Goal: Find contact information: Obtain details needed to contact an individual or organization

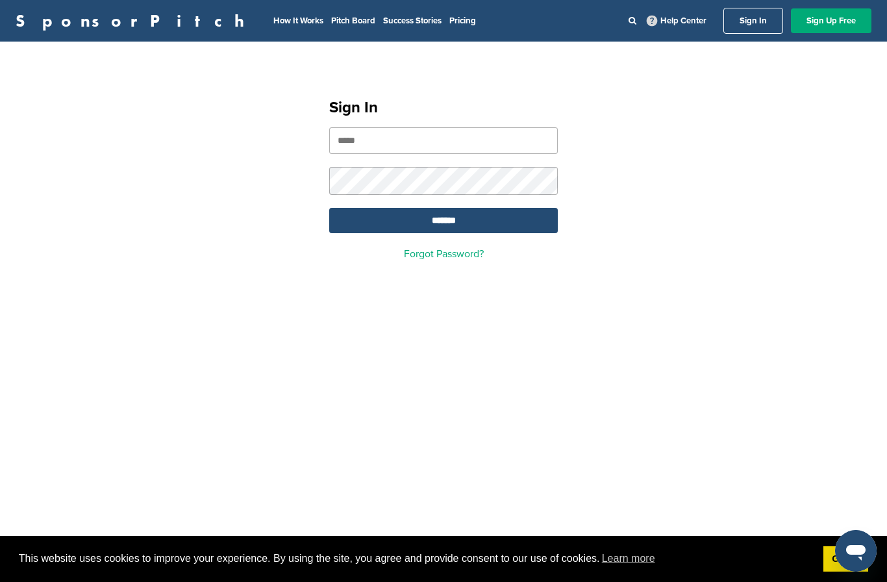
click at [477, 143] on input "email" at bounding box center [443, 140] width 229 height 27
paste input "**********"
type input "**********"
click at [486, 220] on input "*******" at bounding box center [443, 220] width 229 height 25
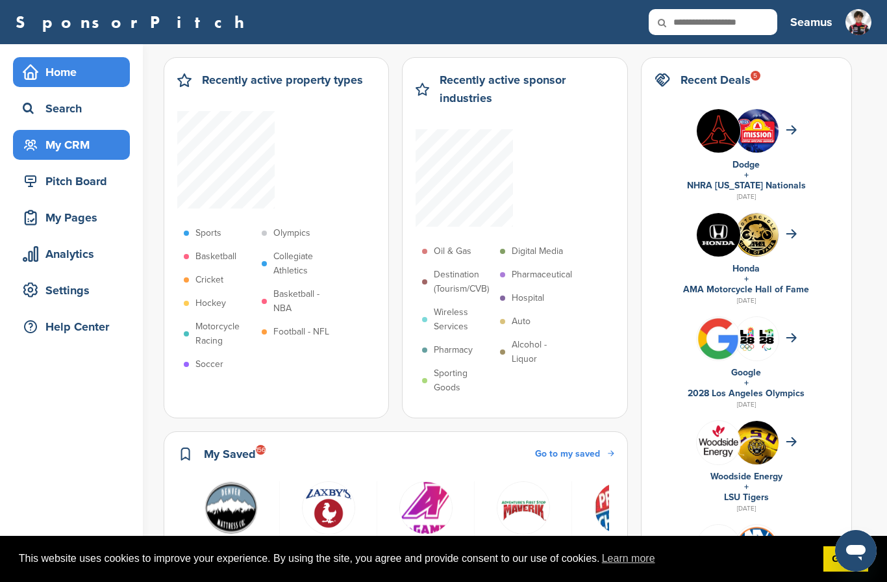
click at [82, 144] on div "My CRM" at bounding box center [74, 144] width 110 height 23
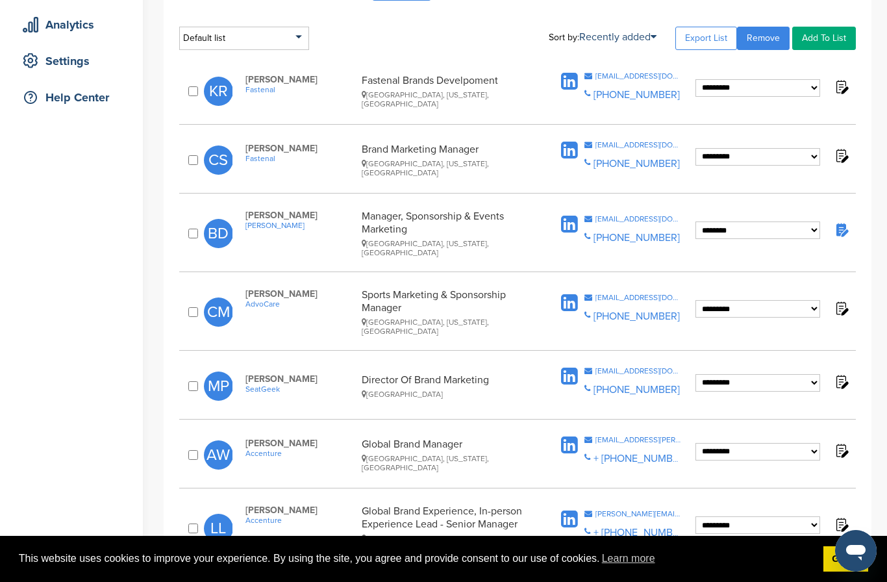
scroll to position [228, 0]
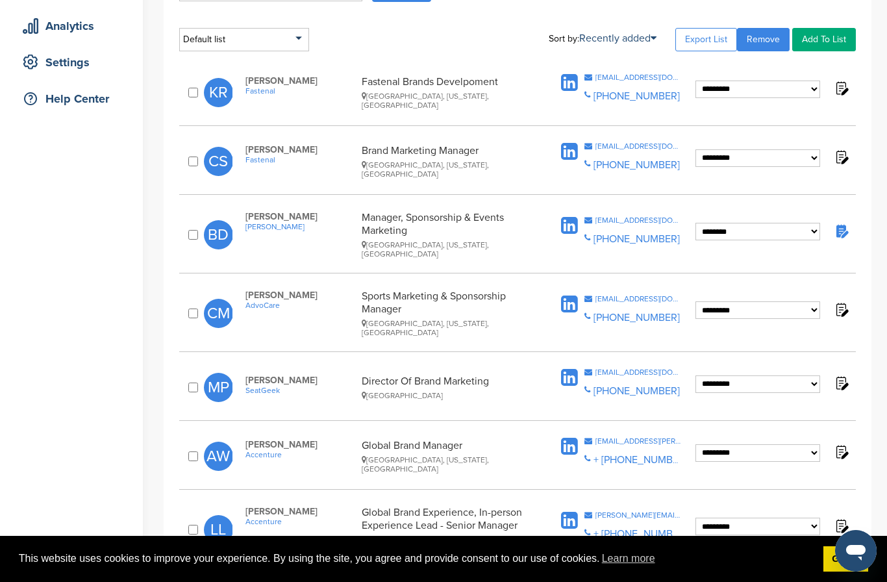
click at [274, 301] on span "AdvoCare" at bounding box center [300, 305] width 110 height 9
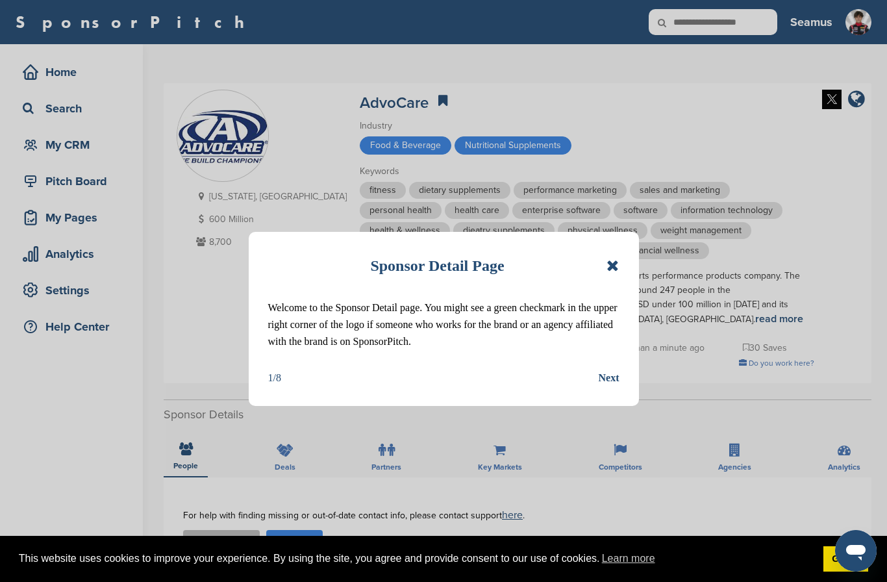
click at [618, 263] on icon at bounding box center [613, 266] width 12 height 16
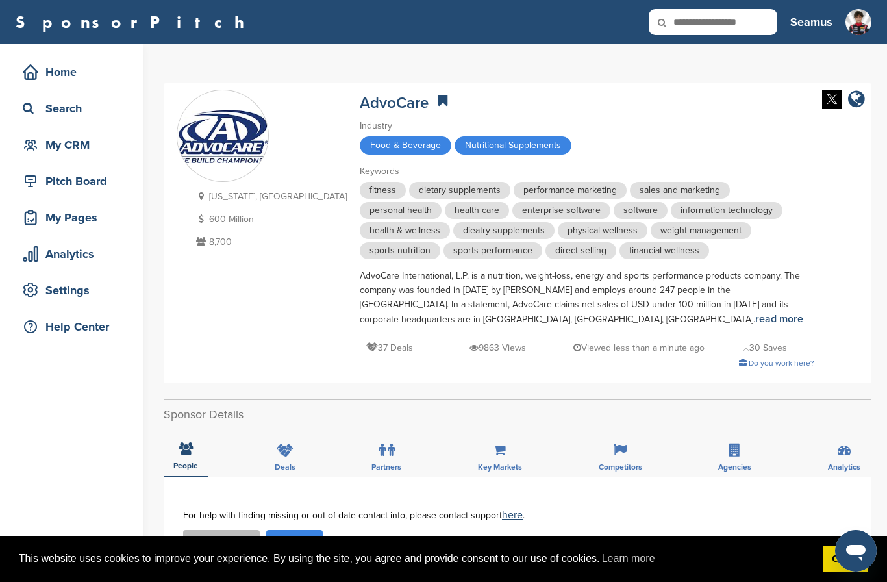
click at [220, 149] on img at bounding box center [222, 136] width 91 height 53
click at [360, 103] on link "AdvoCare" at bounding box center [394, 103] width 69 height 19
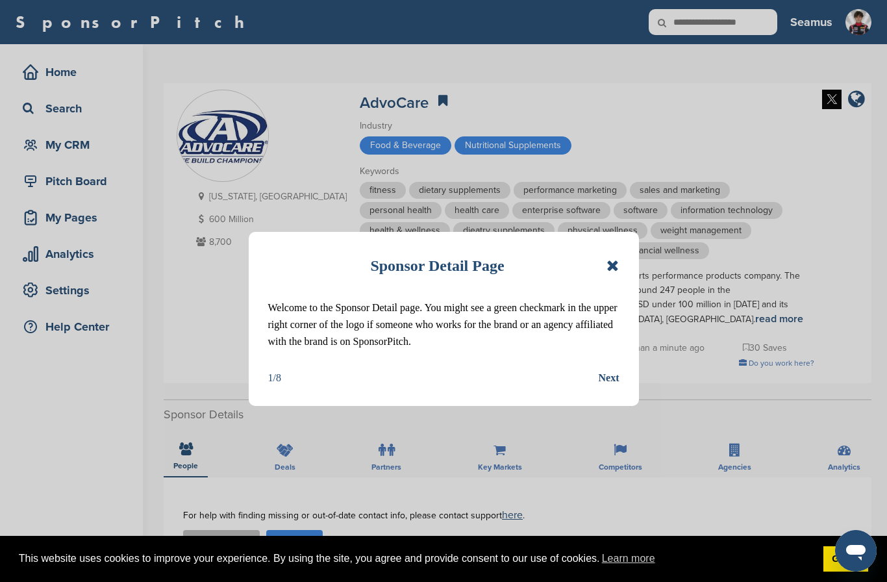
click at [612, 379] on div "Next" at bounding box center [609, 378] width 21 height 17
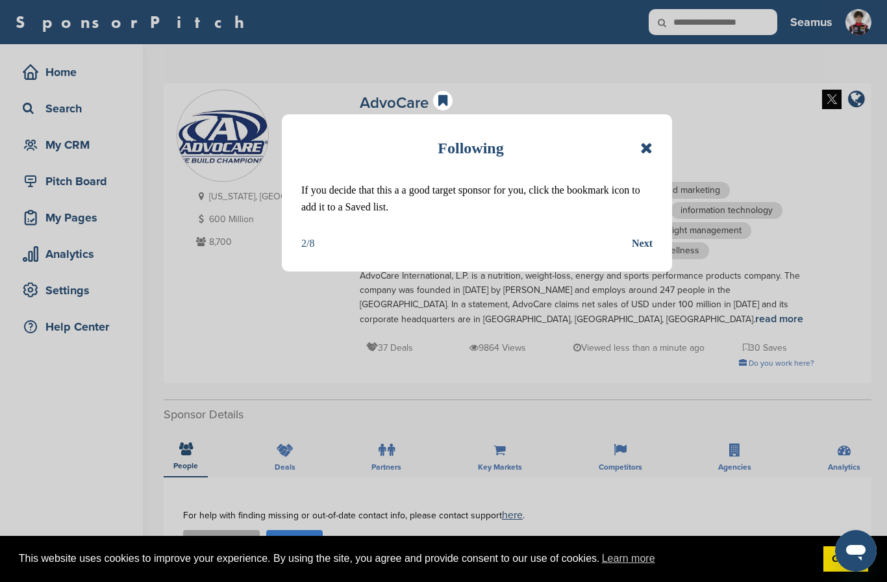
click at [650, 149] on icon at bounding box center [646, 148] width 12 height 16
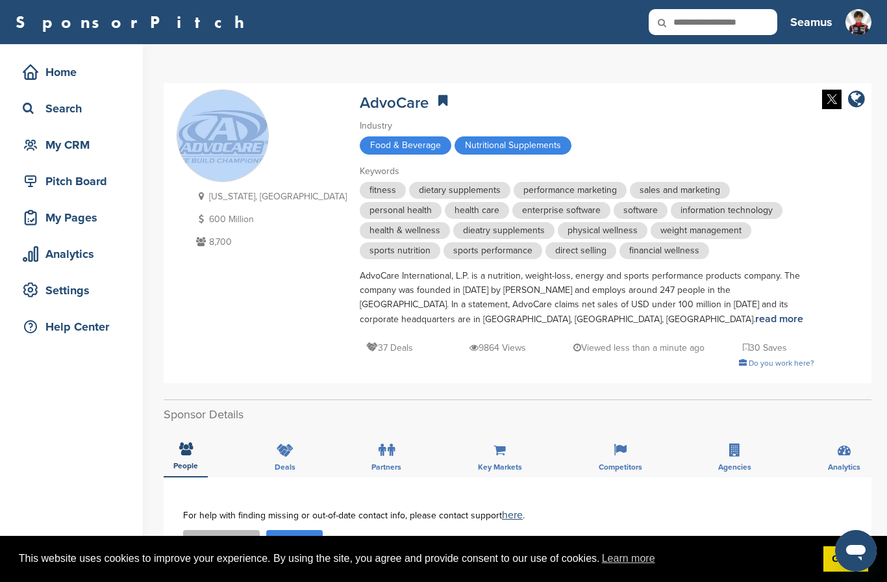
drag, startPoint x: 192, startPoint y: 147, endPoint x: 270, endPoint y: 173, distance: 82.1
click at [270, 173] on div "Texas, USA 600 Million 8,700 AdvoCare Industry Food & Beverage Nutritional Supp…" at bounding box center [518, 233] width 682 height 287
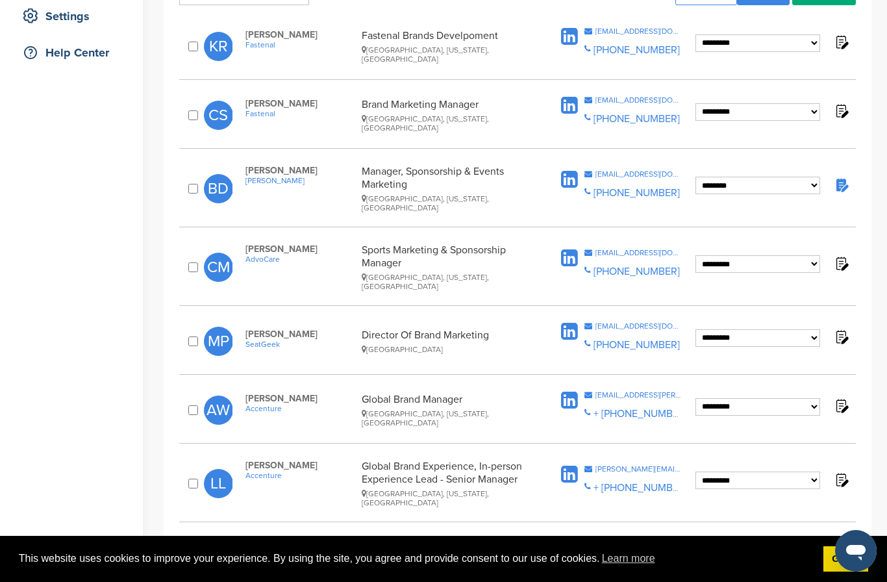
drag, startPoint x: 248, startPoint y: 242, endPoint x: 325, endPoint y: 246, distance: 77.4
click at [325, 246] on span "Colleen Mullins" at bounding box center [300, 249] width 110 height 11
click at [305, 244] on span "Colleen Mullins" at bounding box center [300, 249] width 110 height 11
drag, startPoint x: 248, startPoint y: 240, endPoint x: 320, endPoint y: 240, distance: 71.4
click at [320, 244] on span "[PERSON_NAME]" at bounding box center [300, 249] width 110 height 11
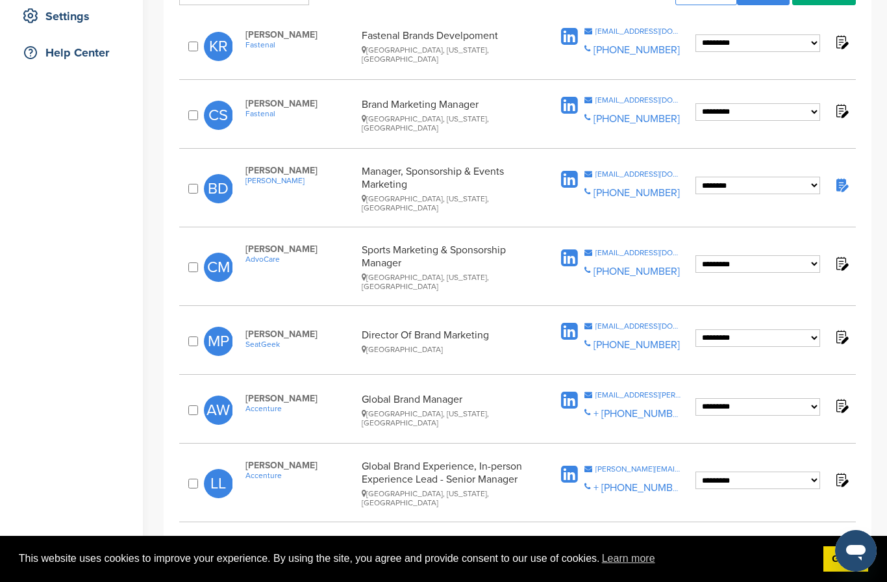
copy span "Colleen Mullins"
click at [654, 249] on div "cmullins@advocare.com" at bounding box center [639, 253] width 86 height 8
select select "********"
click at [844, 255] on img at bounding box center [841, 263] width 16 height 16
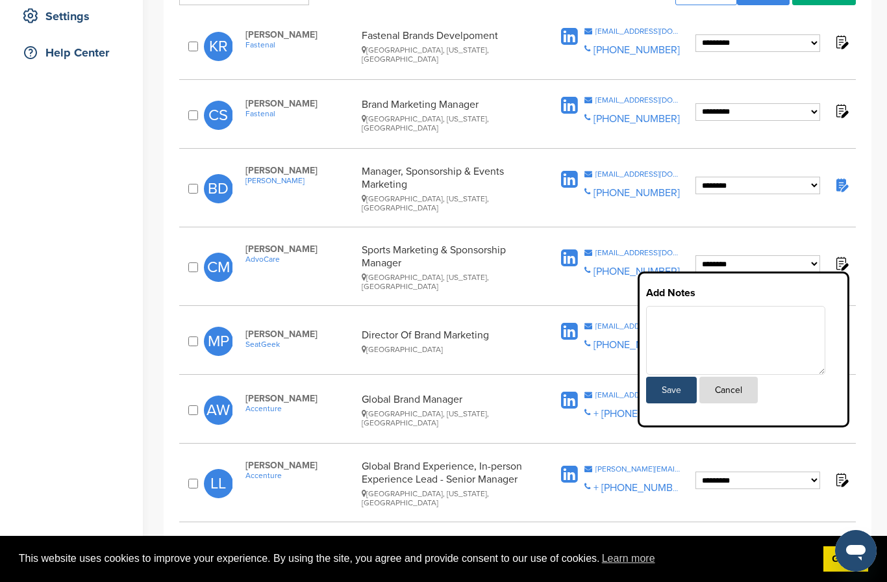
click at [734, 307] on textarea at bounding box center [735, 340] width 179 height 69
click at [842, 178] on img at bounding box center [841, 185] width 16 height 16
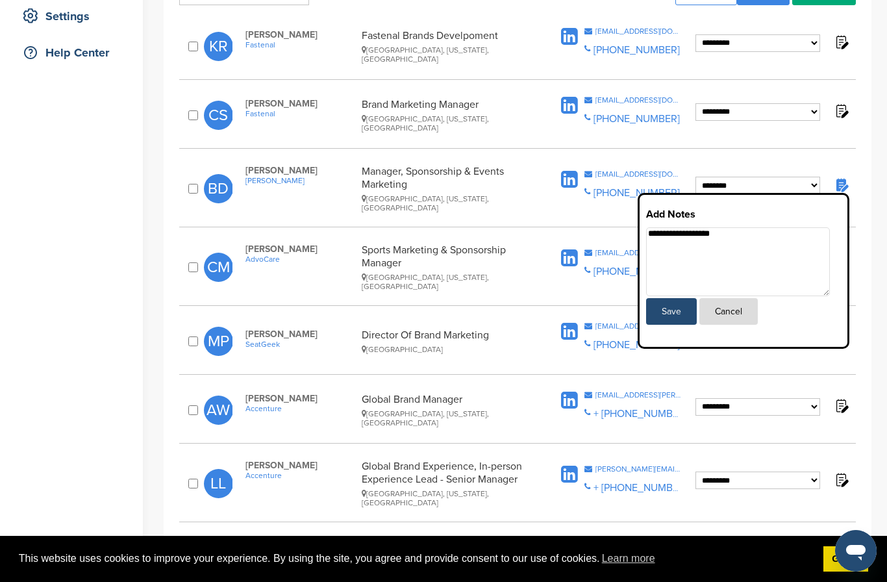
click at [737, 311] on button "Cancel" at bounding box center [728, 311] width 58 height 27
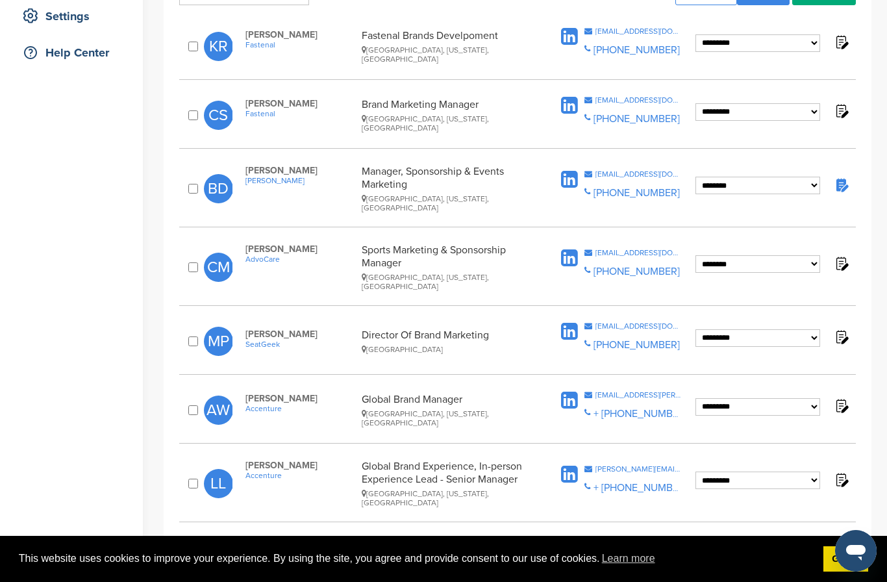
click at [840, 255] on img at bounding box center [841, 263] width 16 height 16
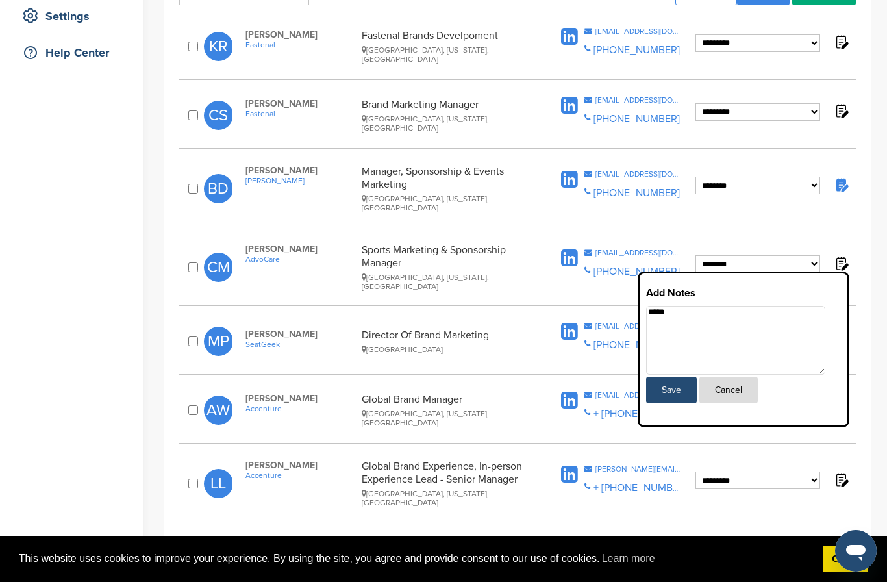
click at [762, 306] on textarea "*****" at bounding box center [735, 340] width 179 height 69
type textarea "**********"
click at [669, 377] on button "Save" at bounding box center [671, 390] width 51 height 27
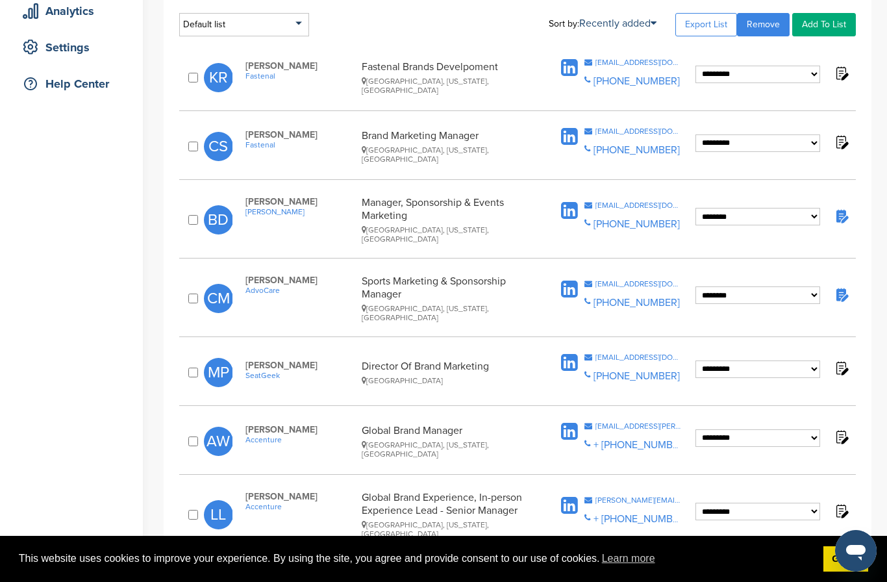
scroll to position [242, 0]
click at [844, 214] on img at bounding box center [841, 216] width 16 height 16
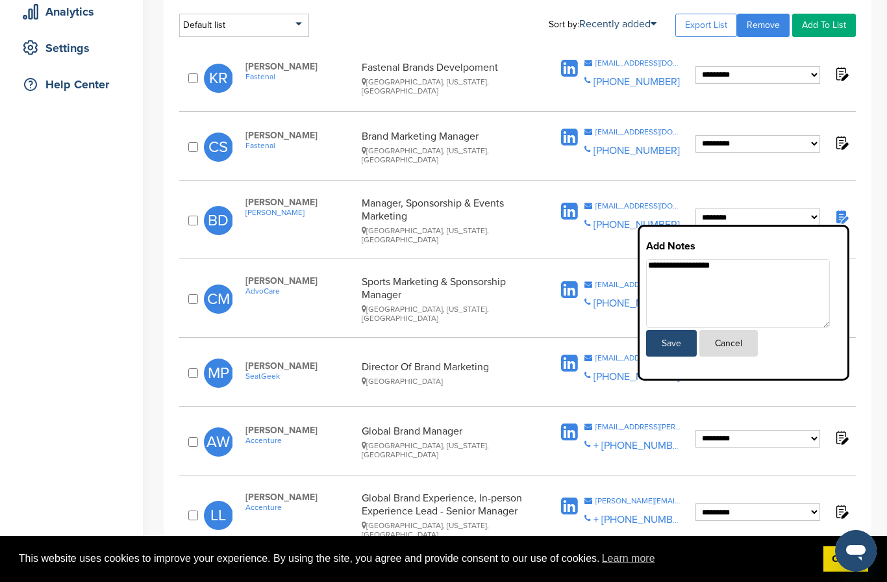
click at [731, 340] on button "Cancel" at bounding box center [728, 343] width 58 height 27
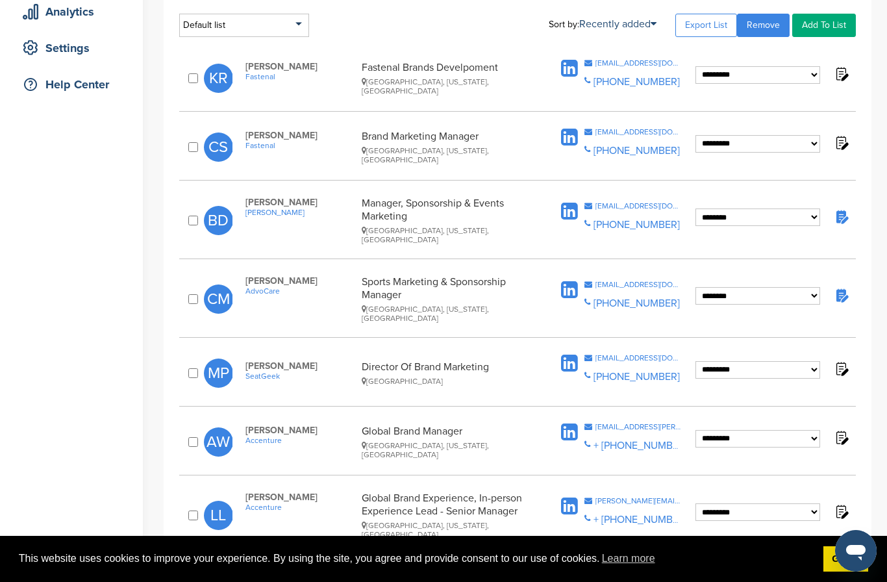
drag, startPoint x: 818, startPoint y: 281, endPoint x: 882, endPoint y: 255, distance: 69.6
click at [0, 0] on html "This website uses cookies to improve your experience. By using the site, you ag…" at bounding box center [443, 49] width 887 height 582
drag, startPoint x: 813, startPoint y: 284, endPoint x: 861, endPoint y: 250, distance: 58.2
click at [0, 0] on html "This website uses cookies to improve your experience. By using the site, you ag…" at bounding box center [443, 49] width 887 height 582
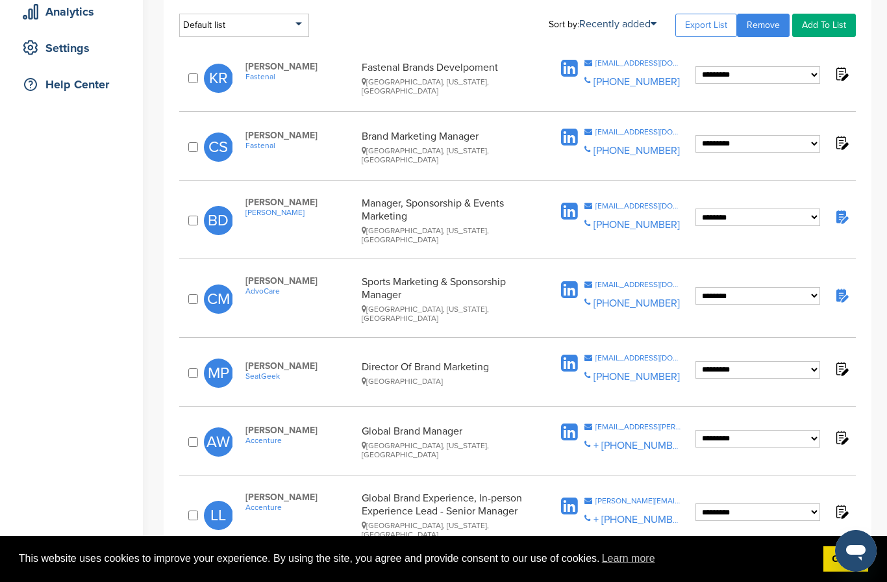
click at [844, 287] on img at bounding box center [841, 295] width 16 height 16
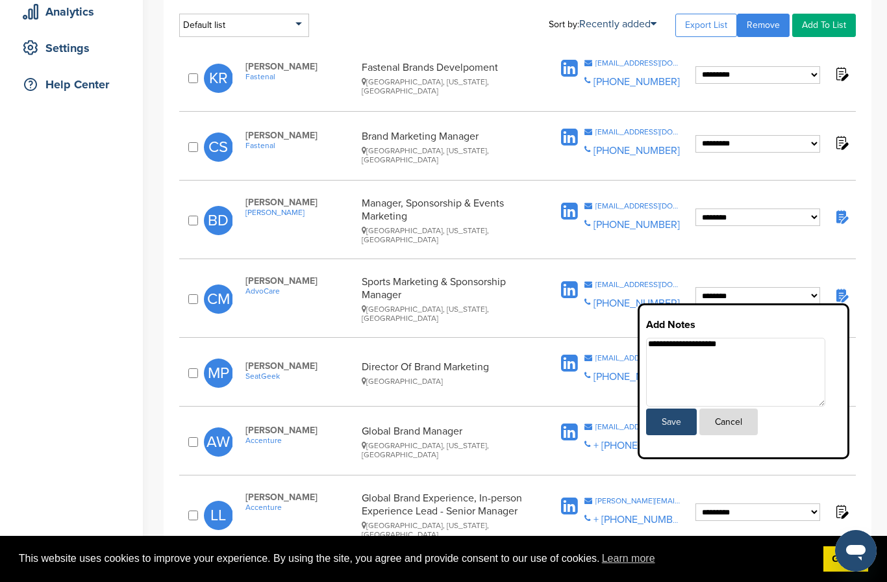
click at [751, 415] on button "Cancel" at bounding box center [728, 422] width 58 height 27
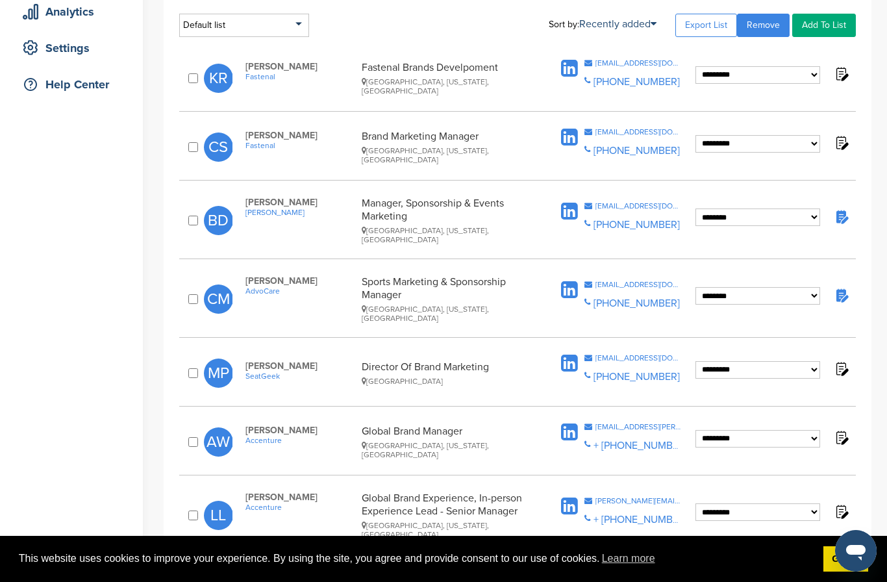
click at [272, 371] on span "SeatGeek" at bounding box center [300, 375] width 110 height 9
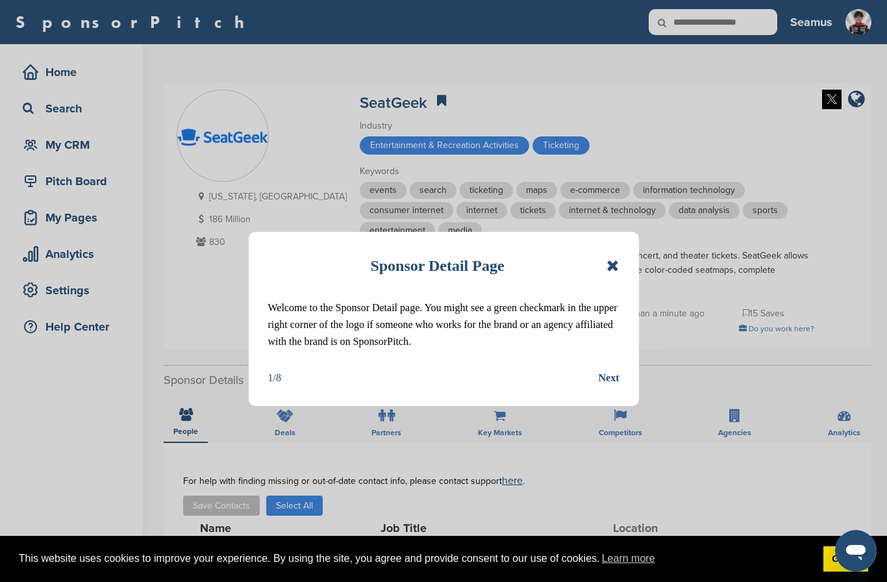
click at [616, 265] on icon at bounding box center [613, 266] width 12 height 16
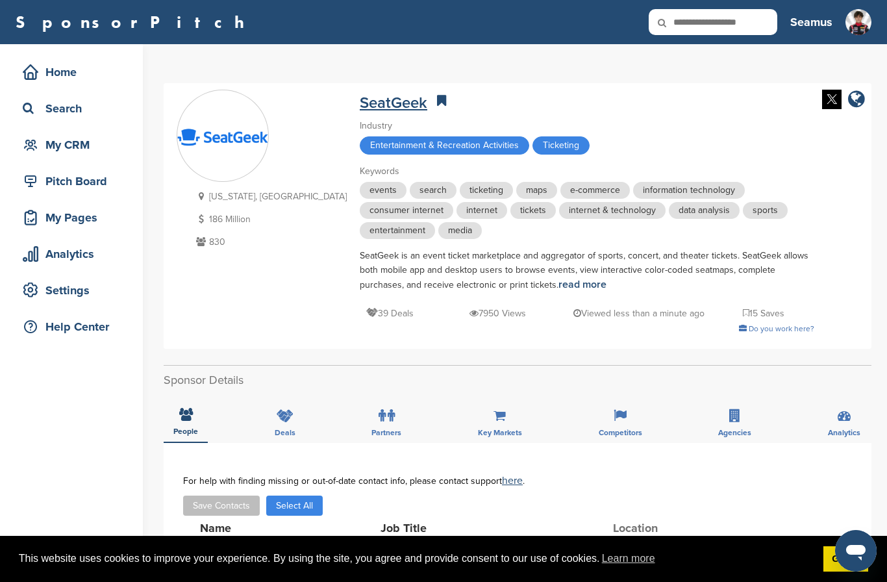
click at [360, 108] on link "SeatGeek" at bounding box center [394, 103] width 68 height 19
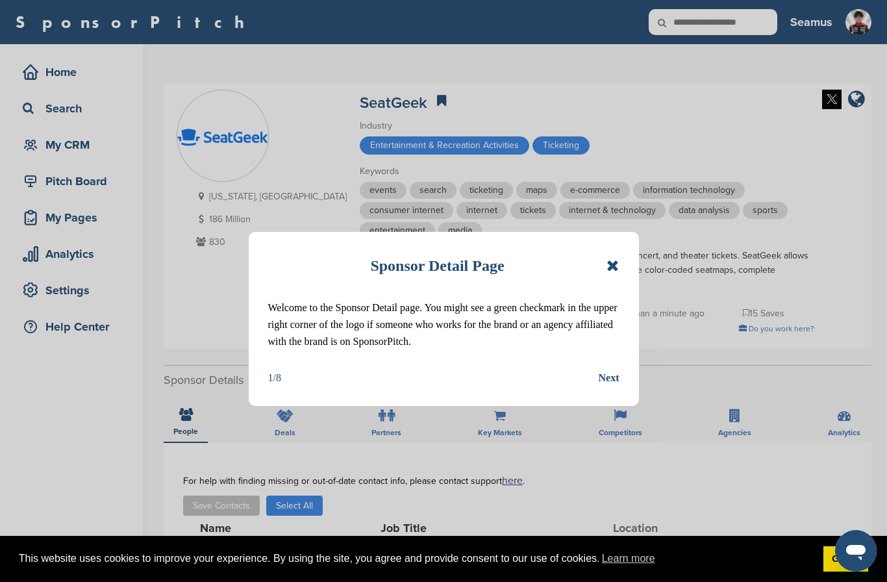
click at [615, 264] on icon at bounding box center [613, 266] width 12 height 16
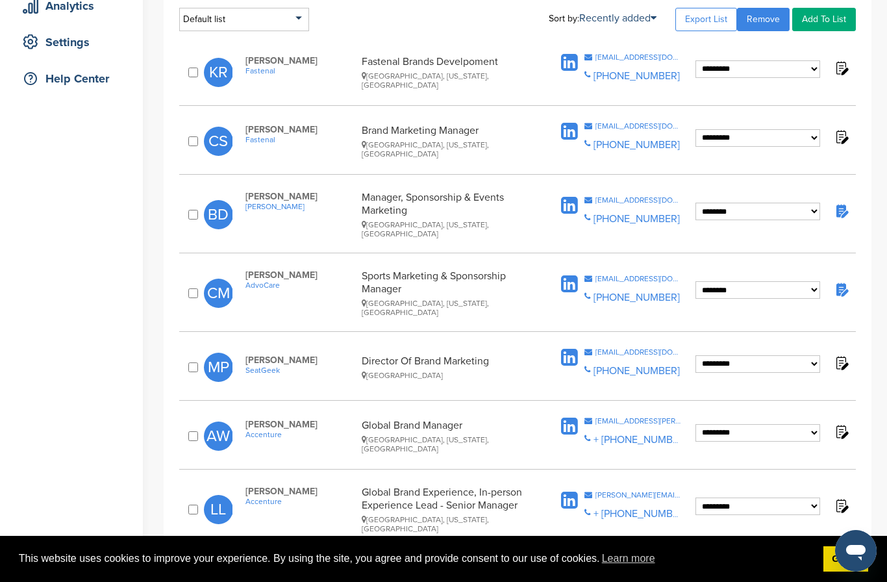
scroll to position [244, 0]
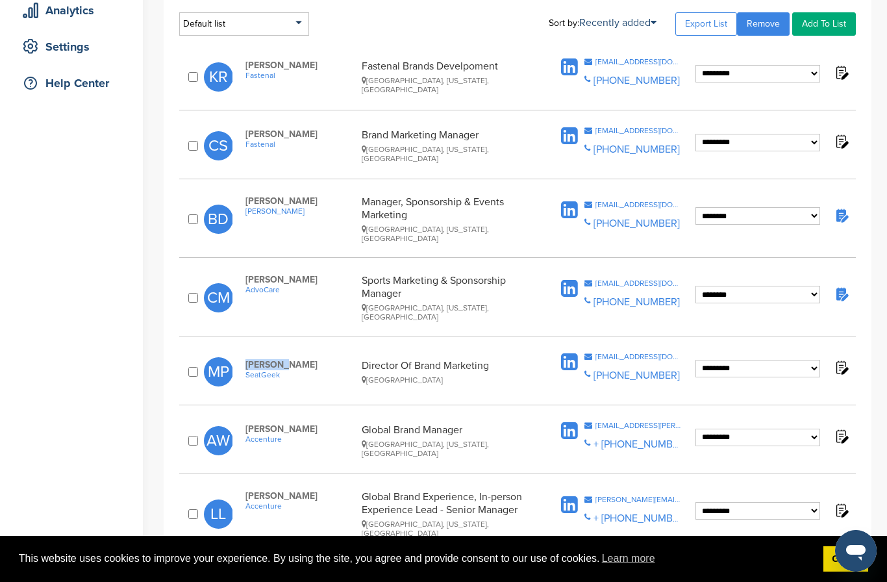
drag, startPoint x: 247, startPoint y: 349, endPoint x: 277, endPoint y: 349, distance: 29.9
click at [277, 359] on span "Melissa Postier" at bounding box center [300, 364] width 110 height 11
copy span "Melissa"
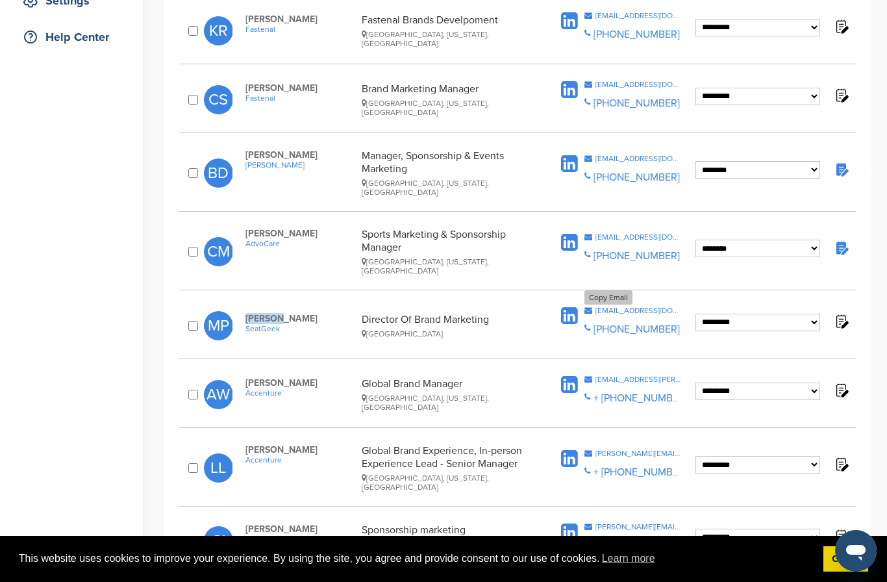
click at [644, 307] on div "mpostier@seatgeek.com" at bounding box center [639, 311] width 86 height 8
copy span "Melissa"
click at [807, 314] on select "**********" at bounding box center [758, 323] width 125 height 18
select select "**********"
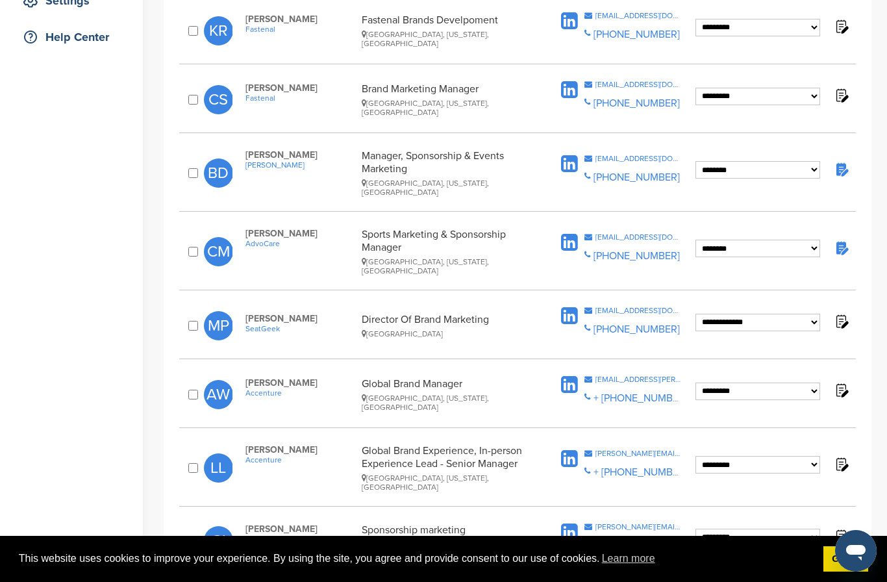
click at [267, 388] on span "Accenture" at bounding box center [300, 392] width 110 height 9
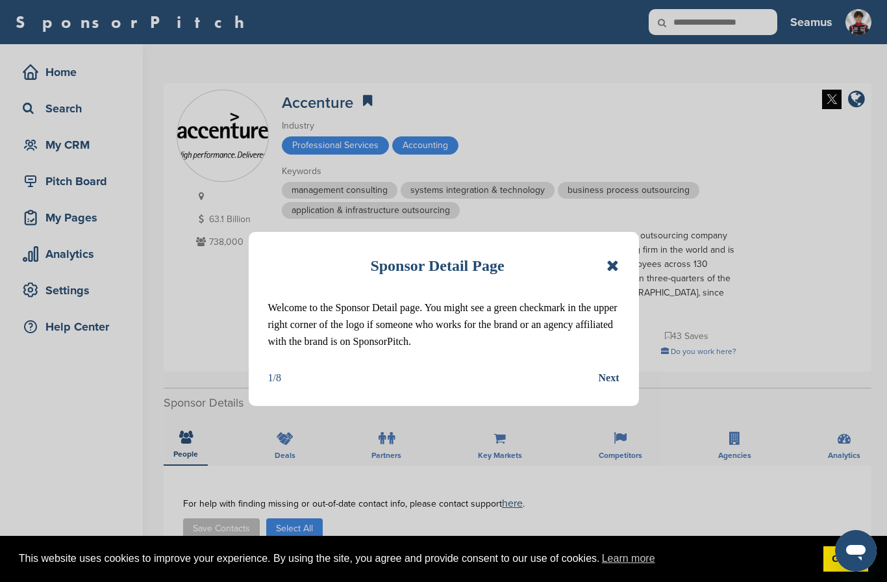
click at [612, 266] on icon at bounding box center [613, 266] width 12 height 16
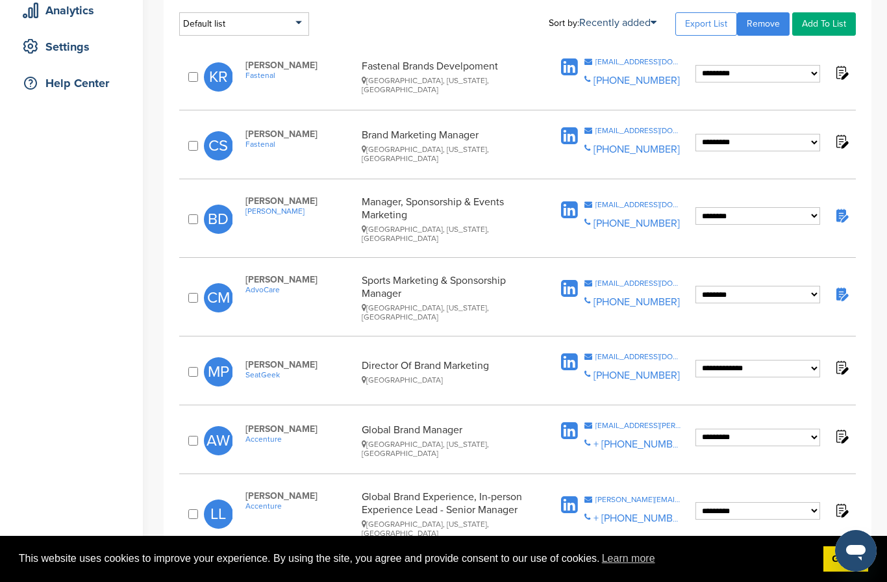
click at [264, 423] on span "[PERSON_NAME]" at bounding box center [300, 428] width 110 height 11
copy span "Autumn"
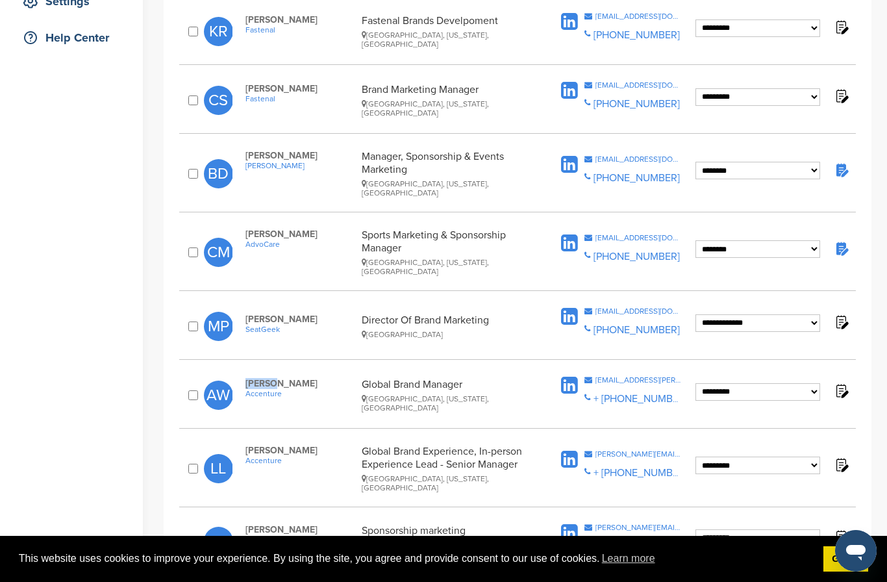
scroll to position [290, 0]
click at [626, 375] on div "[EMAIL_ADDRESS][PERSON_NAME][DOMAIN_NAME]" at bounding box center [639, 379] width 86 height 8
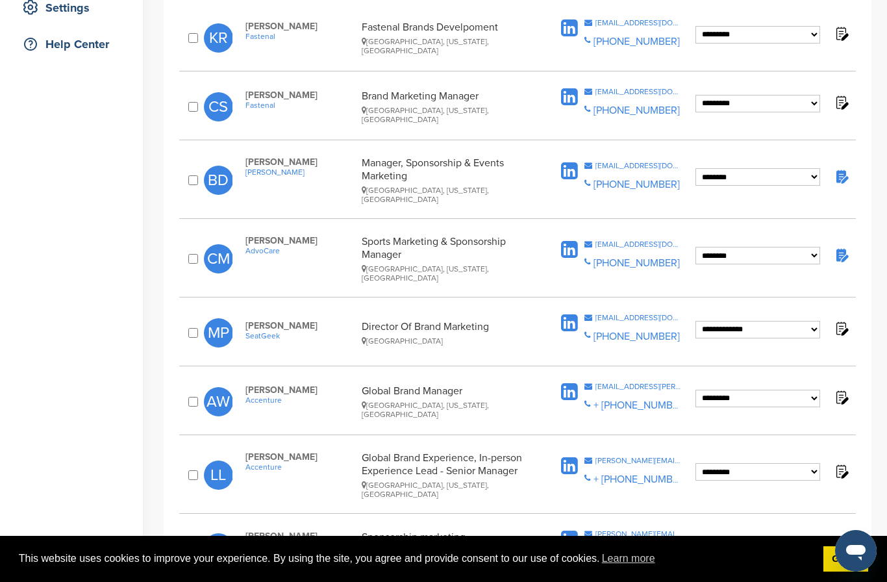
scroll to position [287, 0]
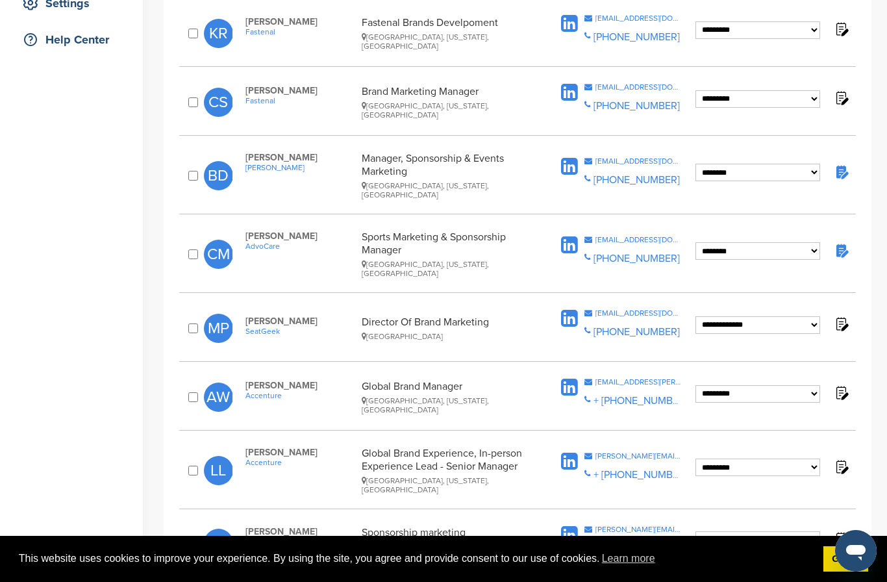
select select "********"
click at [842, 384] on img at bounding box center [841, 392] width 16 height 16
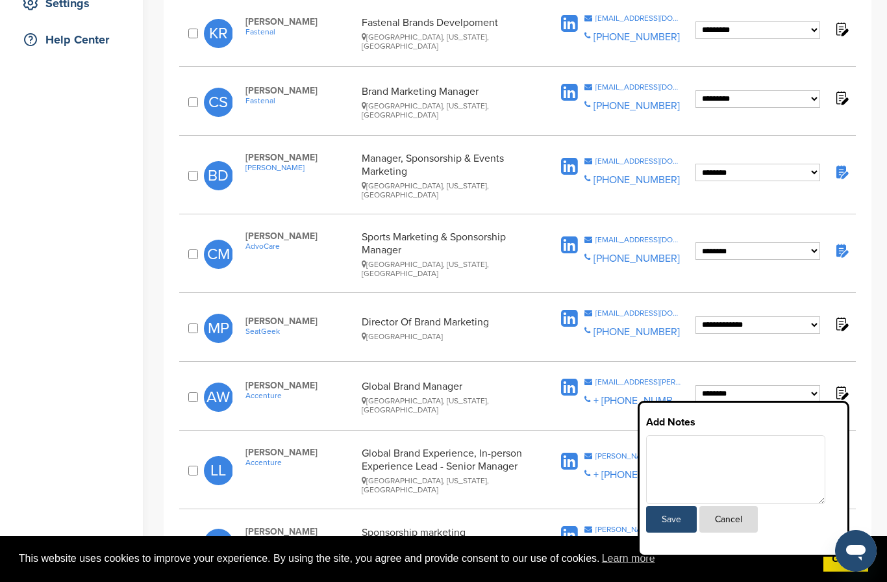
click at [666, 444] on textarea at bounding box center [735, 469] width 179 height 69
type textarea "**********"
click at [664, 506] on button "Save" at bounding box center [671, 519] width 51 height 27
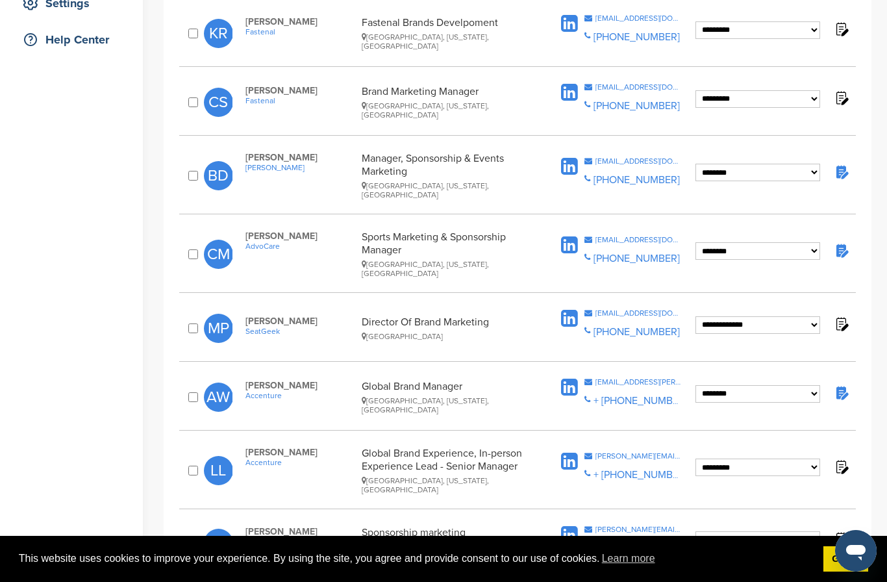
click at [259, 447] on span "[PERSON_NAME]" at bounding box center [300, 452] width 110 height 11
copy span "[PERSON_NAME]"
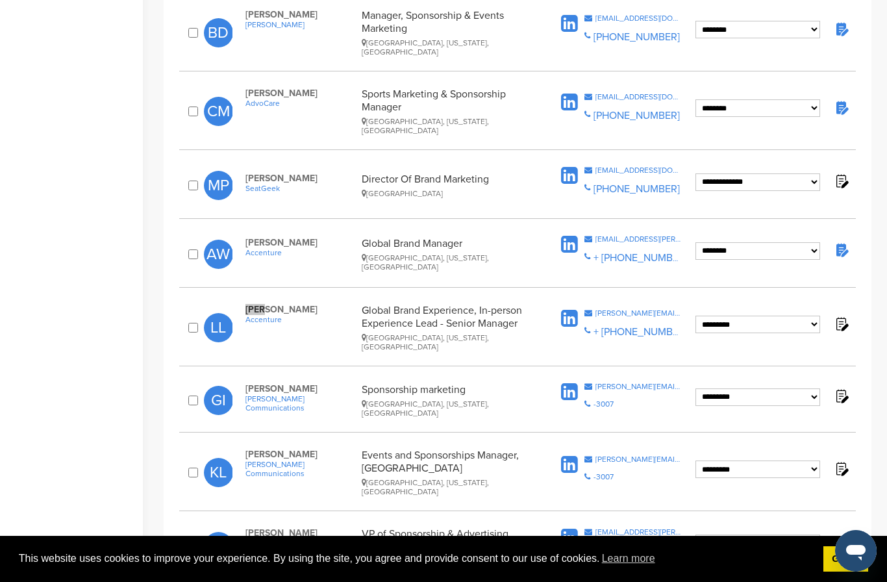
scroll to position [432, 0]
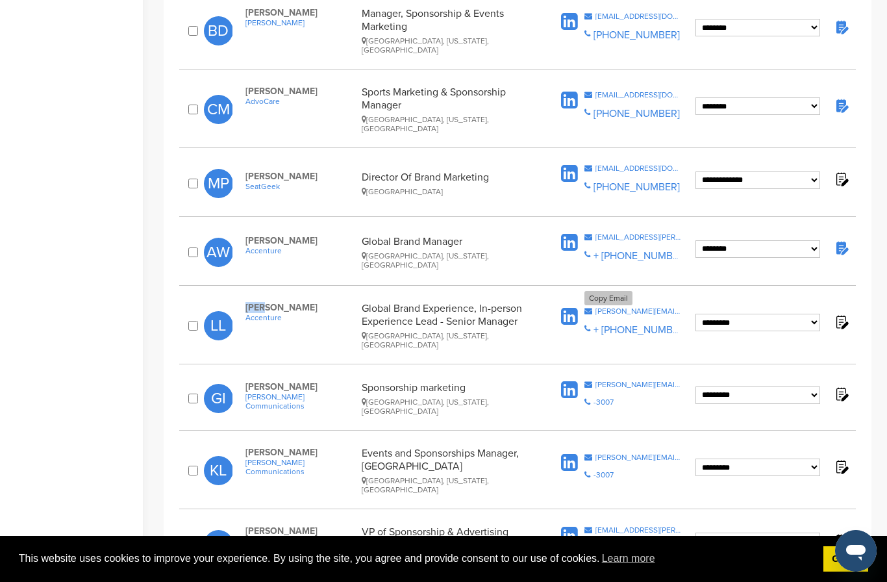
click at [649, 307] on div "[PERSON_NAME][EMAIL_ADDRESS][PERSON_NAME][DOMAIN_NAME]" at bounding box center [639, 311] width 86 height 8
copy span "[PERSON_NAME]"
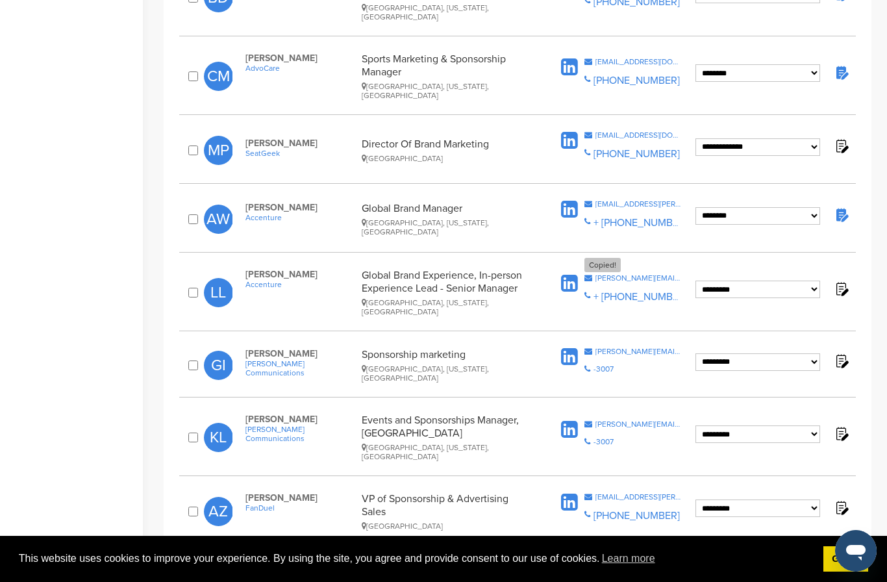
scroll to position [478, 0]
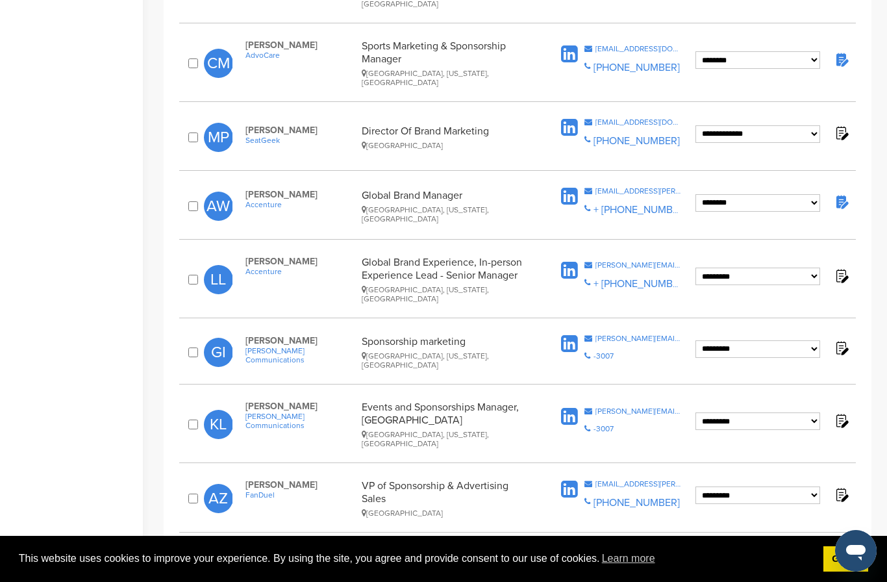
click at [812, 268] on select "**********" at bounding box center [758, 277] width 125 height 18
select select "**********"
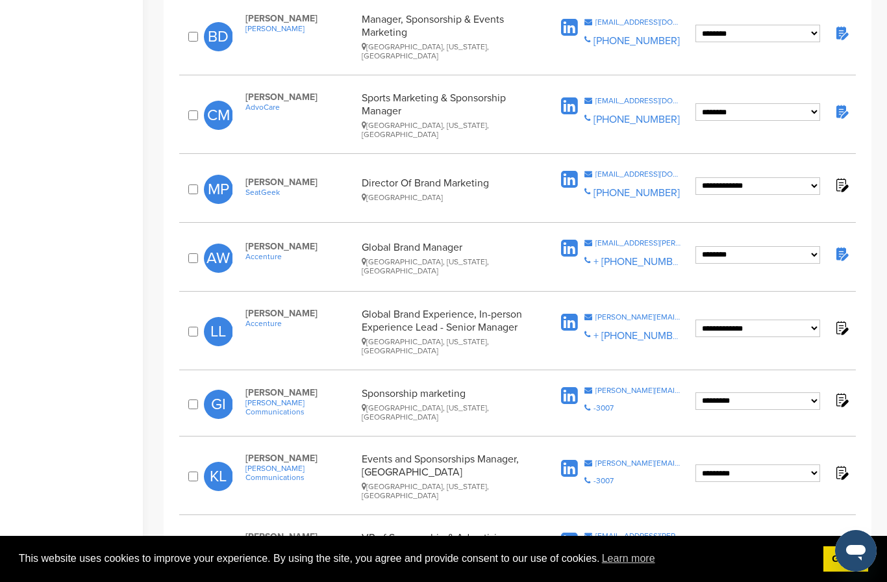
scroll to position [425, 0]
